Goal: Information Seeking & Learning: Check status

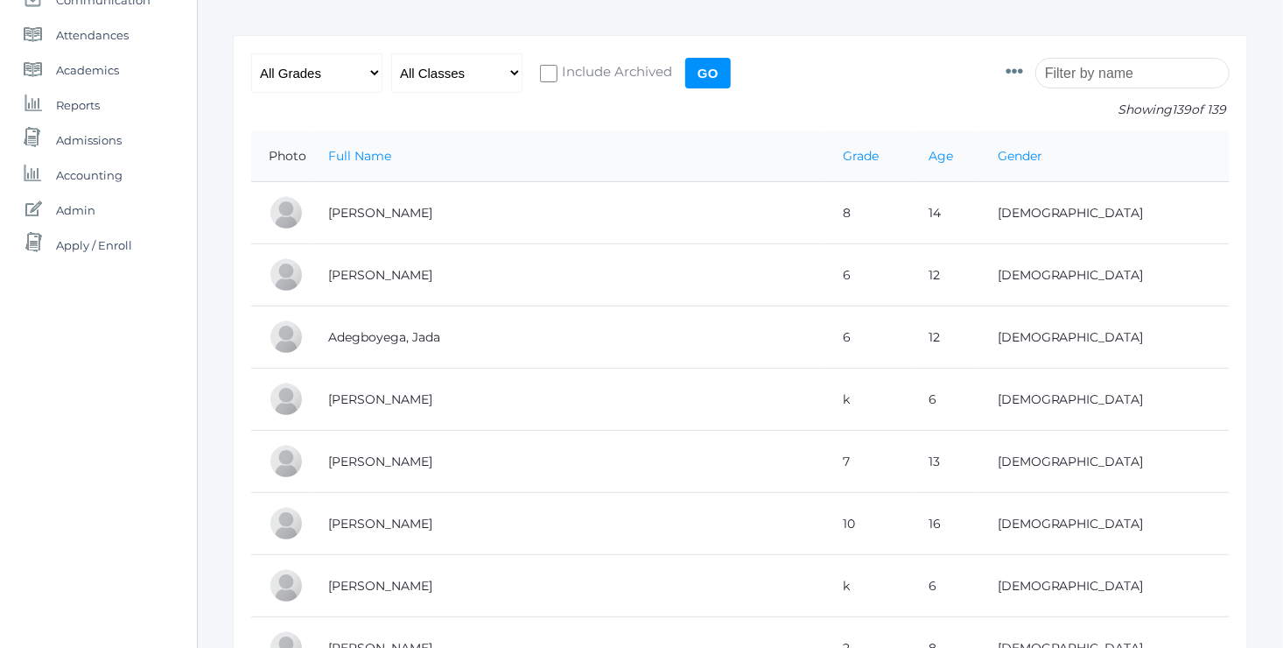
scroll to position [231, 0]
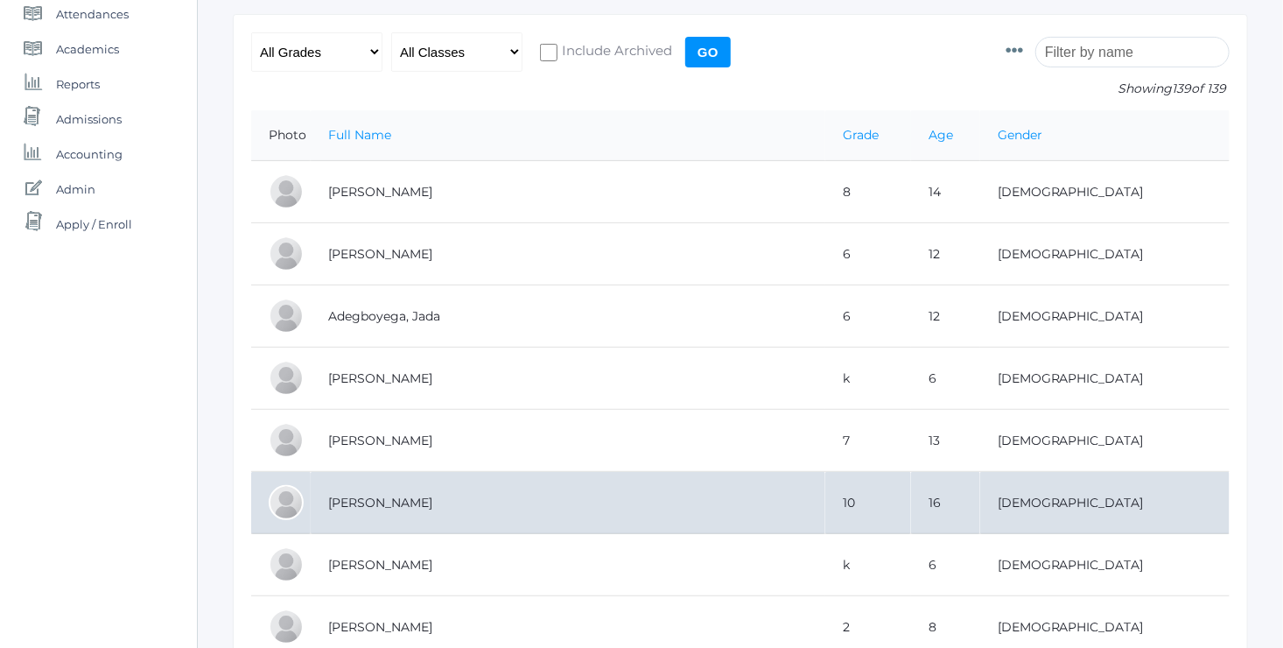
click at [400, 499] on td "[PERSON_NAME]" at bounding box center [568, 503] width 515 height 62
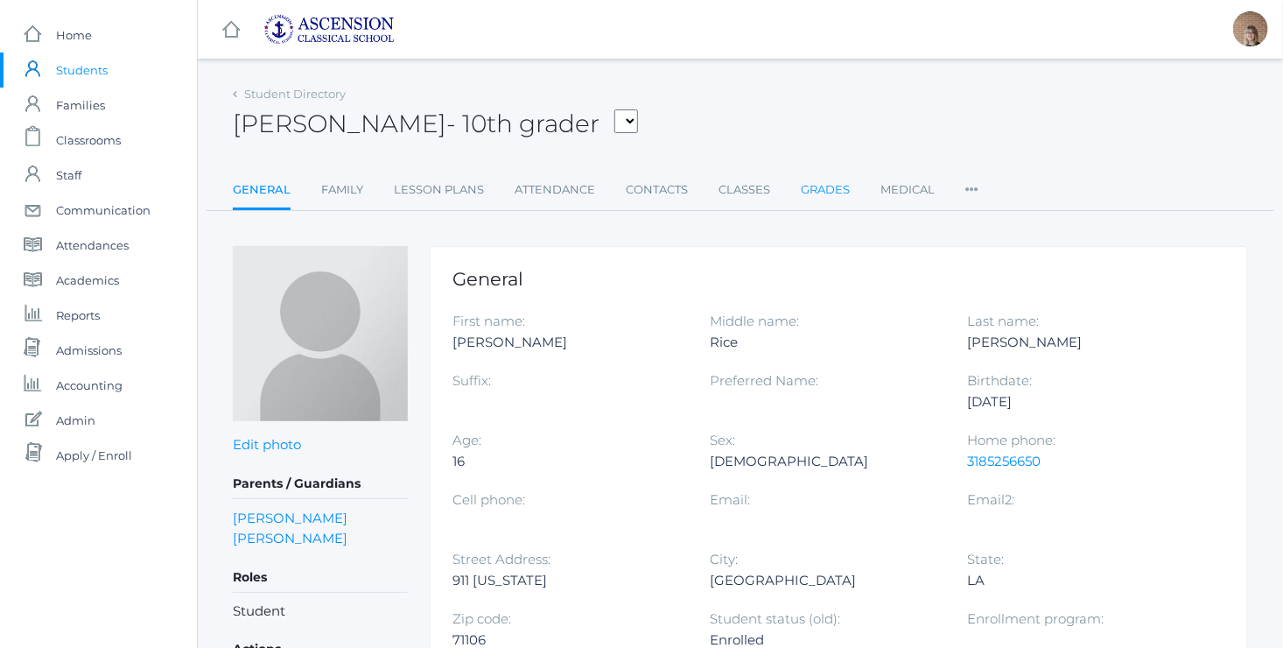
click at [825, 189] on link "Grades" at bounding box center [825, 189] width 49 height 35
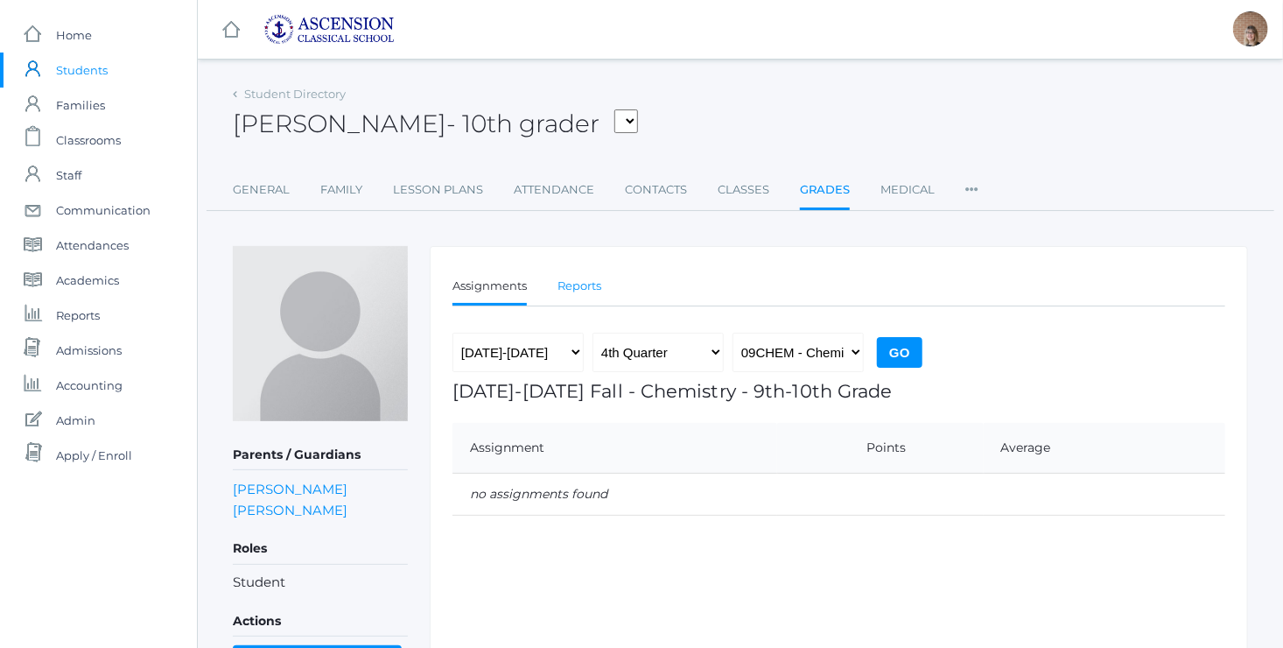
click at [578, 289] on link "Reports" at bounding box center [579, 286] width 44 height 35
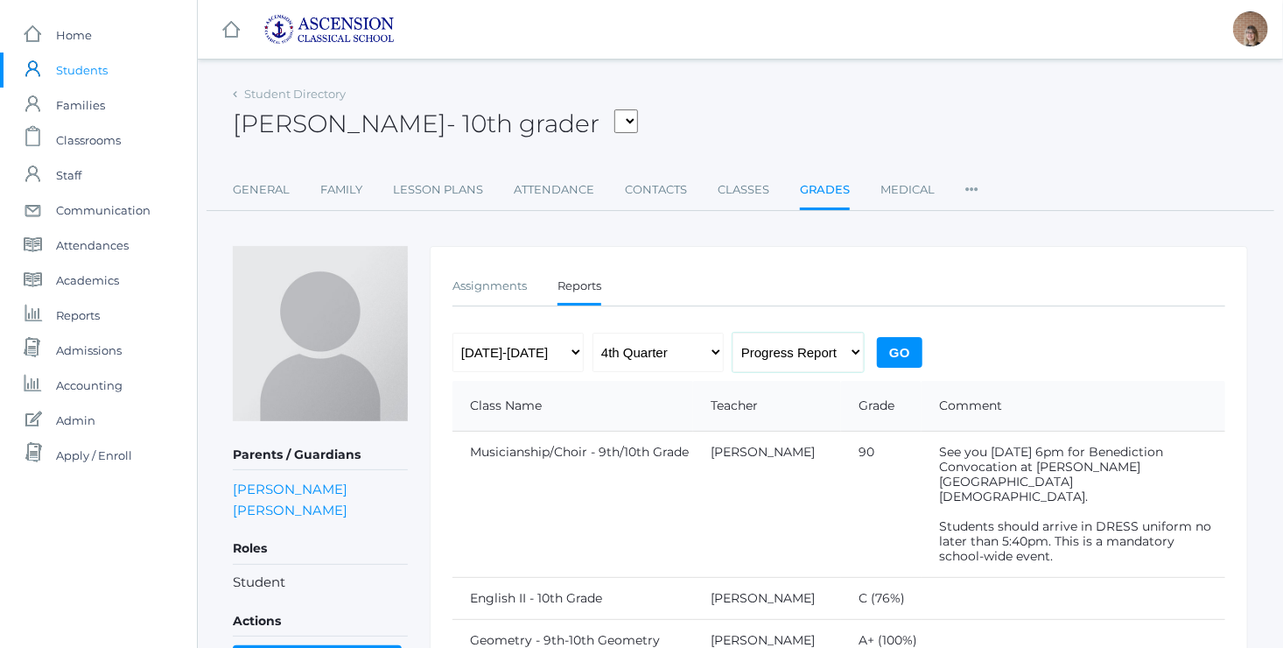
click at [830, 354] on select "Progress Report Report Card" at bounding box center [797, 352] width 131 height 39
select select "report"
click at [732, 333] on select "Progress Report Report Card" at bounding box center [797, 352] width 131 height 39
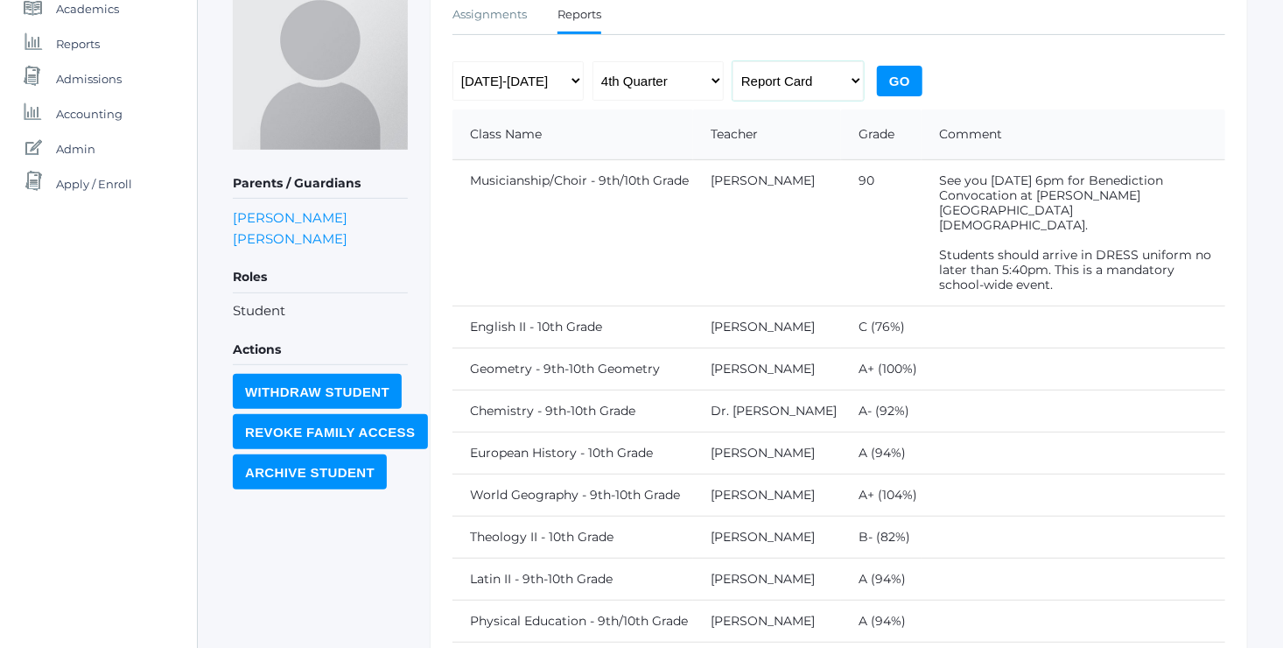
scroll to position [273, 0]
click at [708, 84] on select "1st Quarter 2nd Quarter 3rd Quarter 4th Quarter" at bounding box center [657, 79] width 131 height 39
select select "3"
click at [592, 60] on select "1st Quarter 2nd Quarter 3rd Quarter 4th Quarter" at bounding box center [657, 79] width 131 height 39
click at [904, 78] on input "Go" at bounding box center [900, 79] width 46 height 31
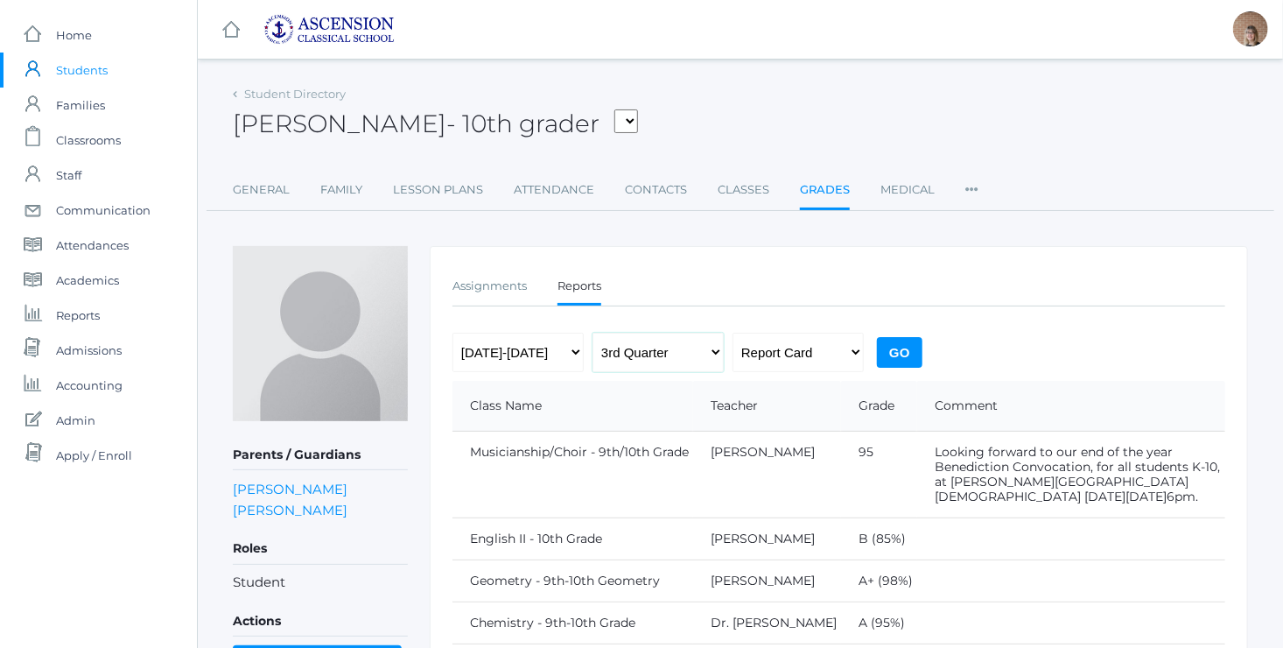
click at [704, 364] on select "1st Quarter 2nd Quarter 3rd Quarter 4th Quarter" at bounding box center [657, 352] width 131 height 39
select select "2"
click at [592, 333] on select "1st Quarter 2nd Quarter 3rd Quarter 4th Quarter" at bounding box center [657, 352] width 131 height 39
click at [906, 361] on input "Go" at bounding box center [900, 352] width 46 height 31
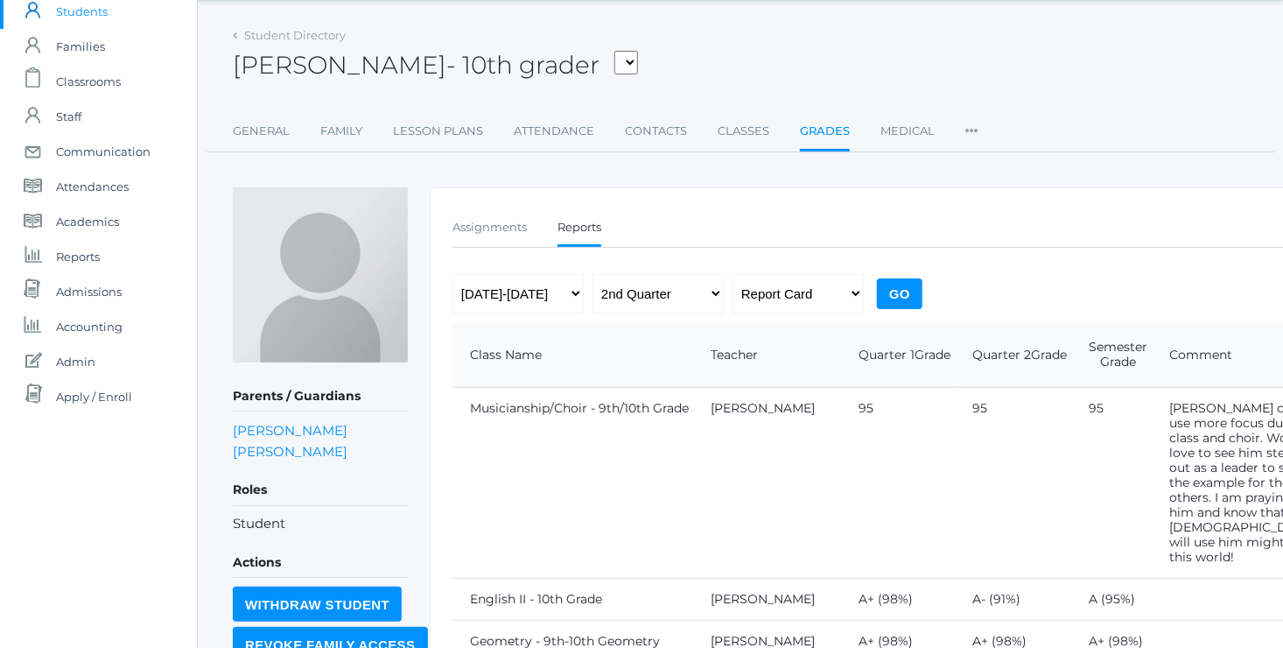
scroll to position [57, 0]
click at [263, 130] on link "General" at bounding box center [261, 133] width 57 height 35
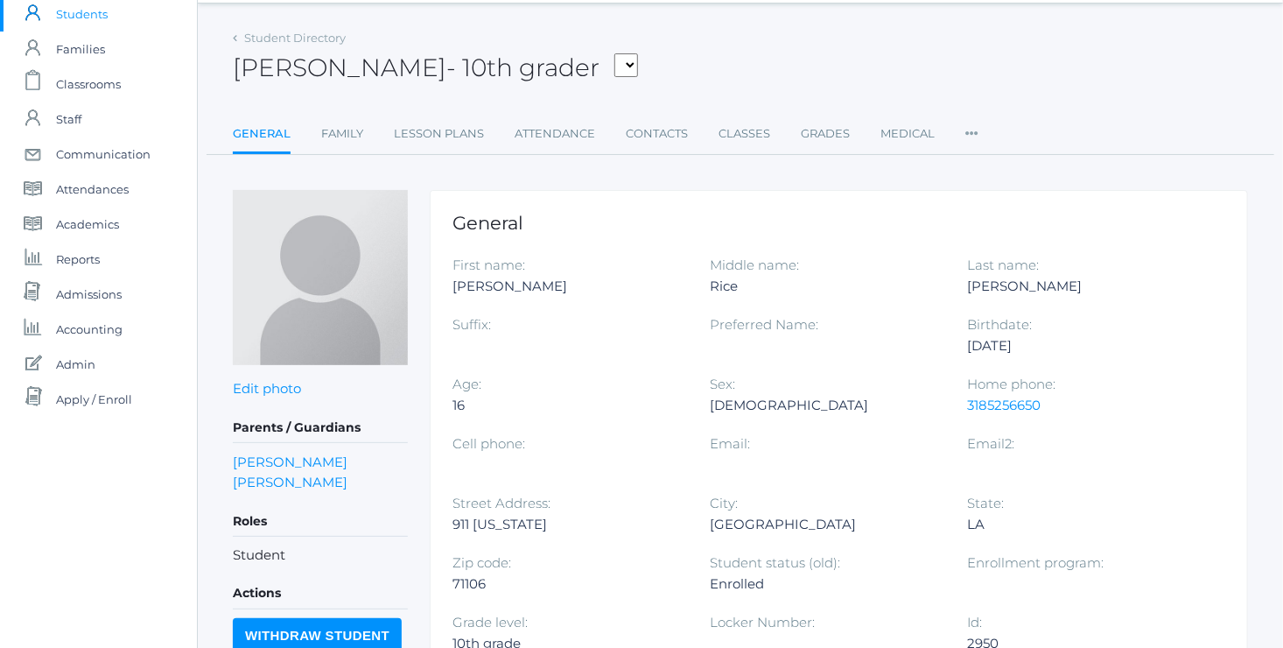
scroll to position [55, 0]
click at [340, 134] on link "Family" at bounding box center [342, 134] width 42 height 35
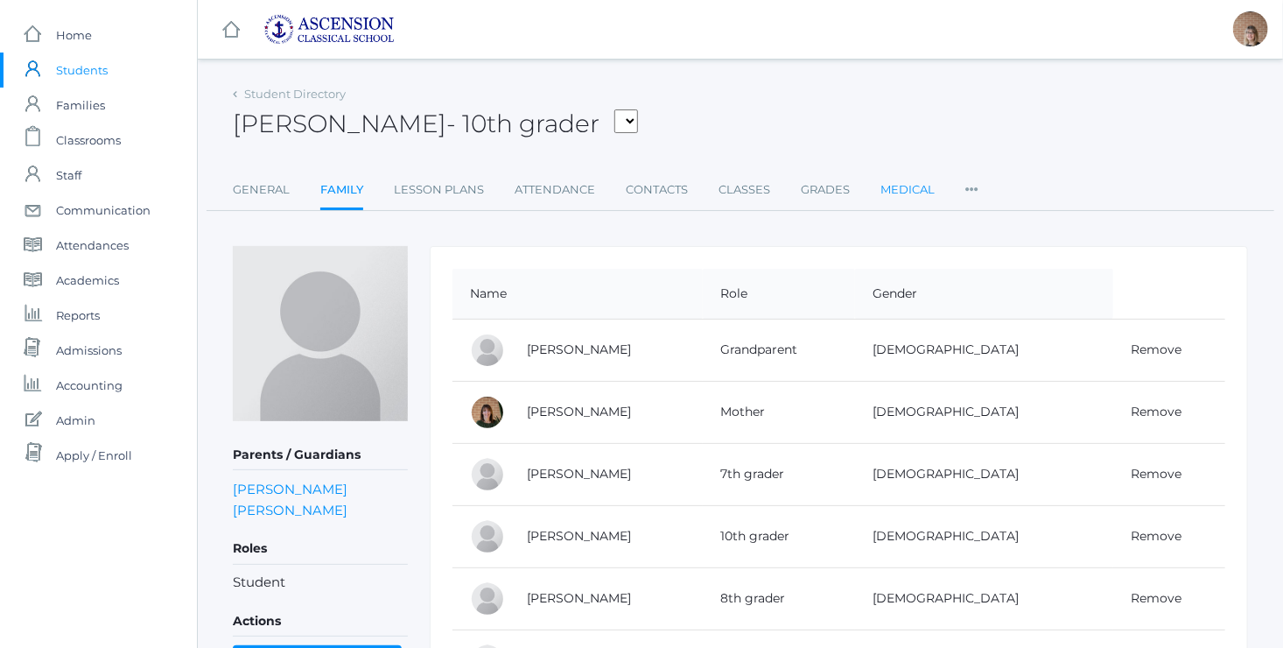
click at [912, 190] on link "Medical" at bounding box center [907, 189] width 54 height 35
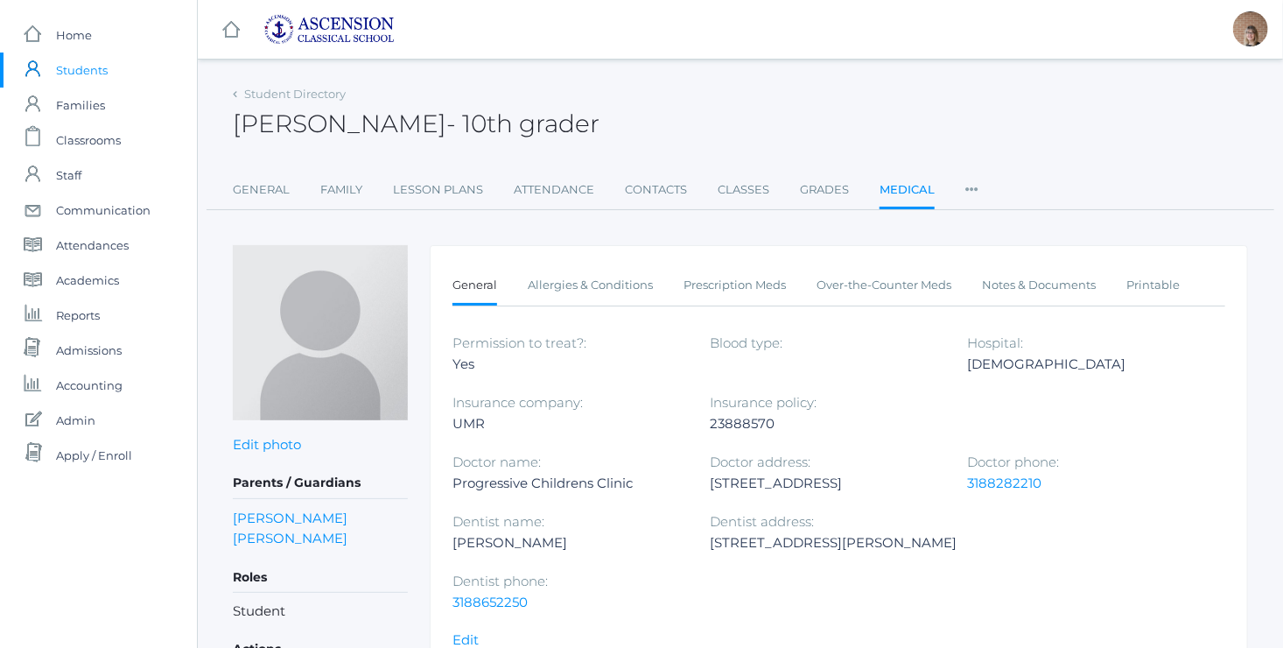
click at [977, 189] on ul "General Family Lesson Plans Attendance Contacts Classes Grades Medical Roles Us…" at bounding box center [740, 191] width 1015 height 38
click at [965, 184] on icon at bounding box center [971, 184] width 13 height 24
click at [113, 359] on span "Admissions" at bounding box center [89, 350] width 66 height 35
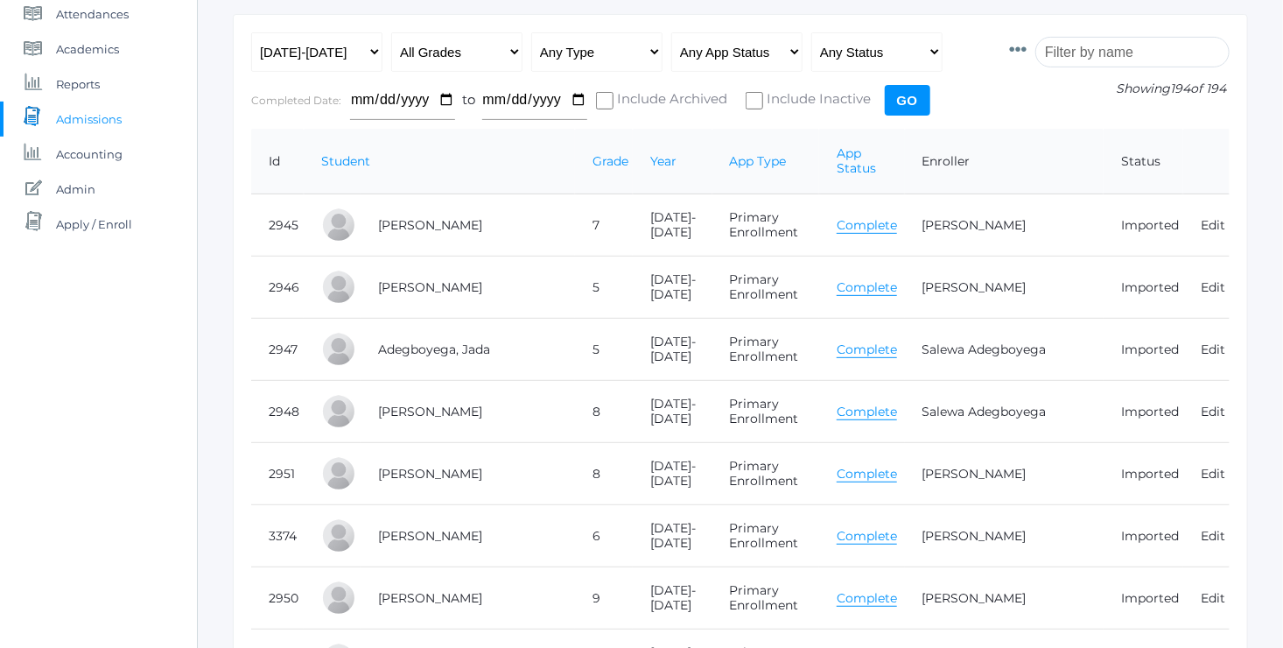
scroll to position [245, 0]
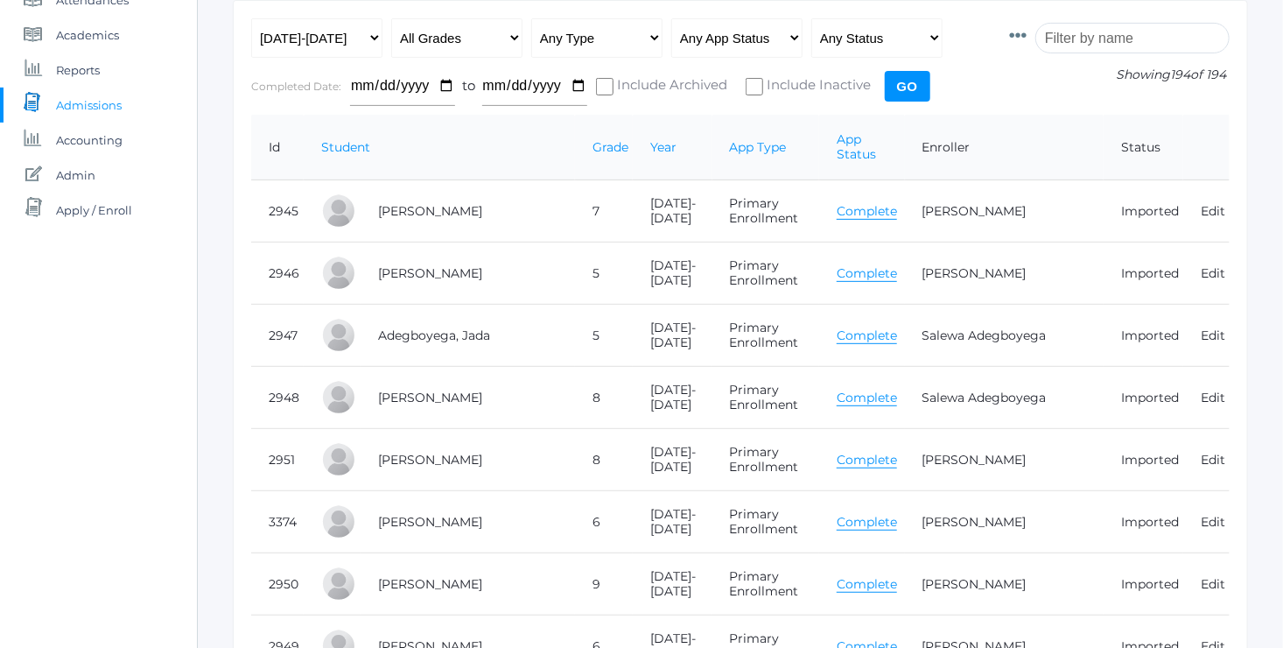
click at [897, 576] on link "Complete" at bounding box center [867, 584] width 60 height 17
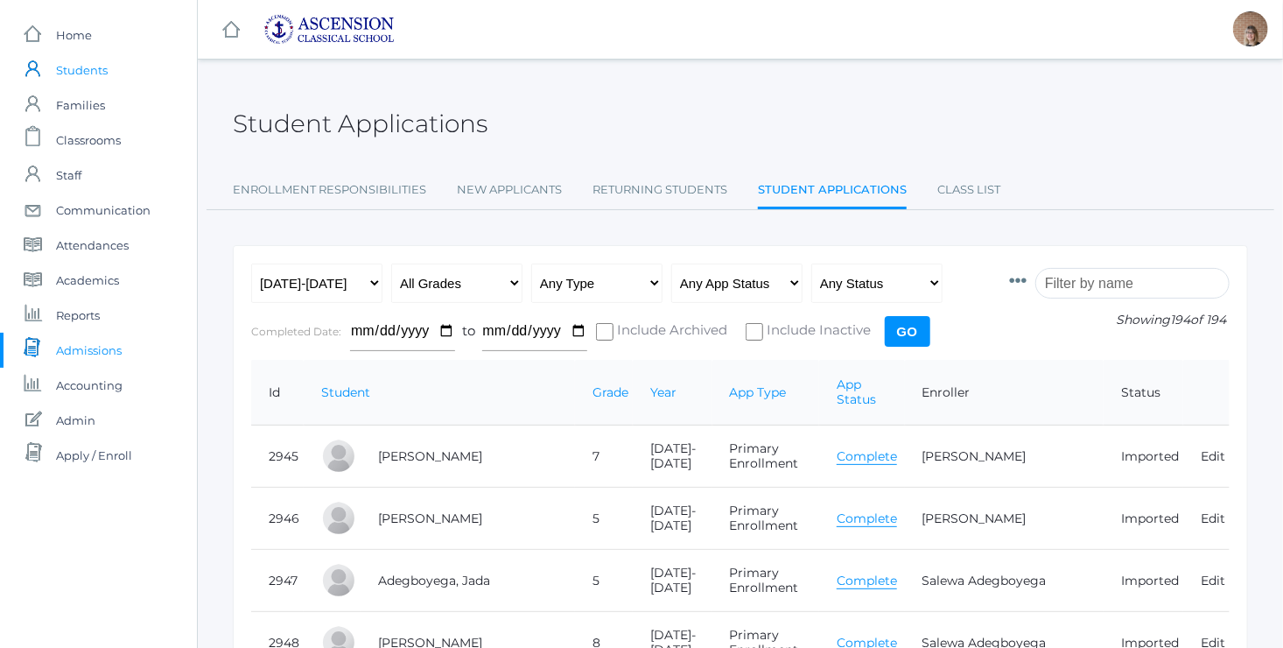
click at [88, 68] on span "Students" at bounding box center [82, 70] width 52 height 35
